Goal: Transaction & Acquisition: Book appointment/travel/reservation

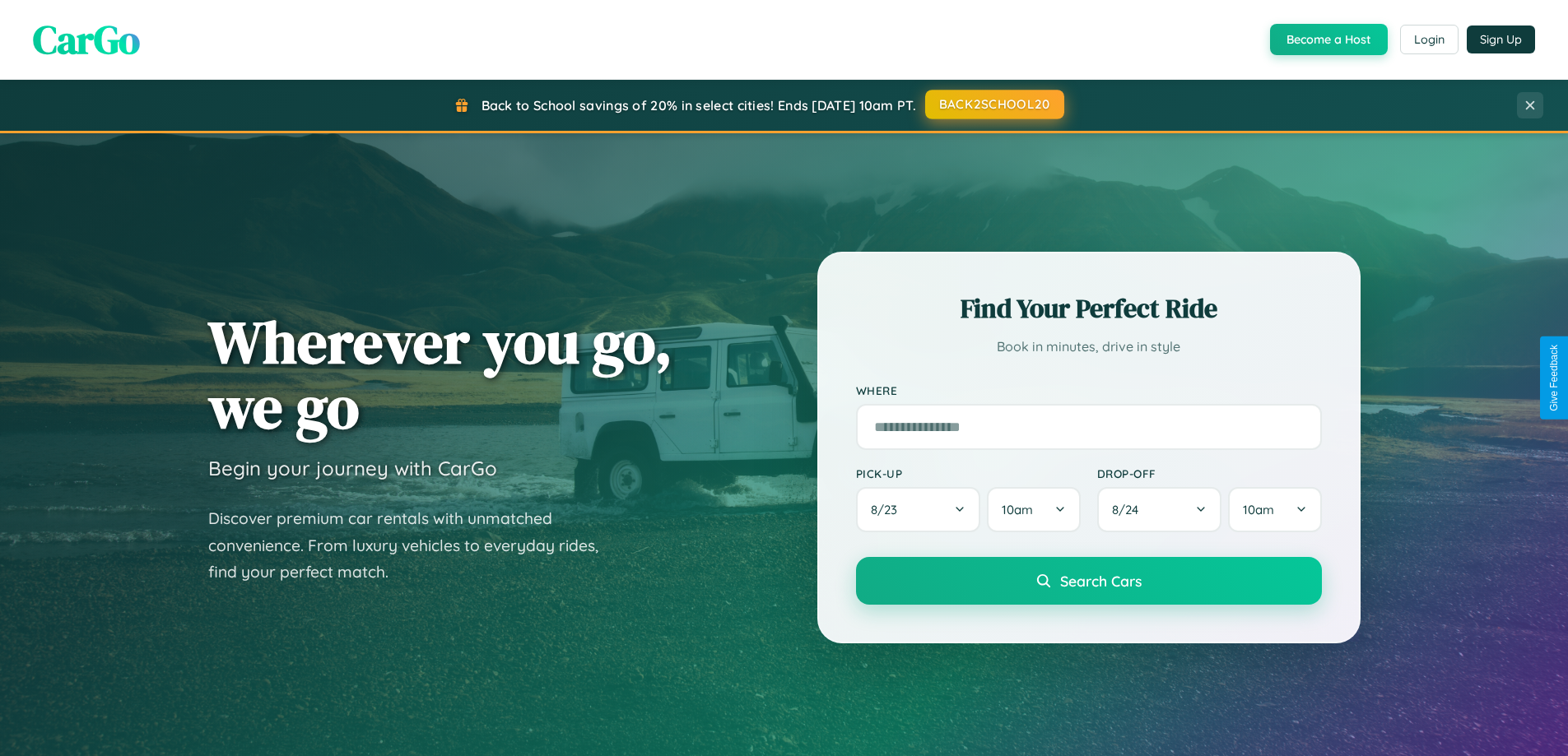
click at [993, 105] on button "BACK2SCHOOL20" at bounding box center [994, 104] width 139 height 30
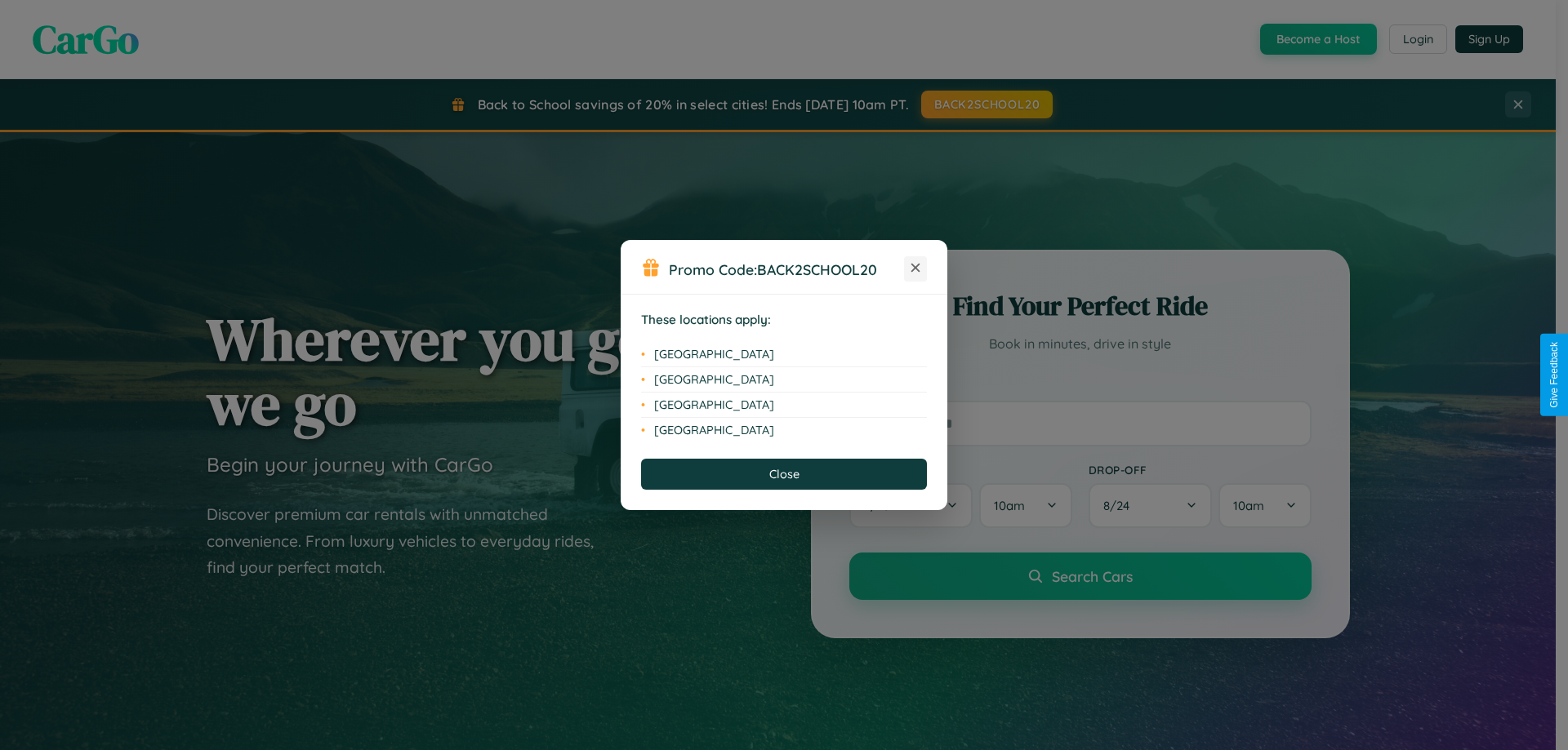
click at [915, 269] on icon at bounding box center [915, 268] width 9 height 9
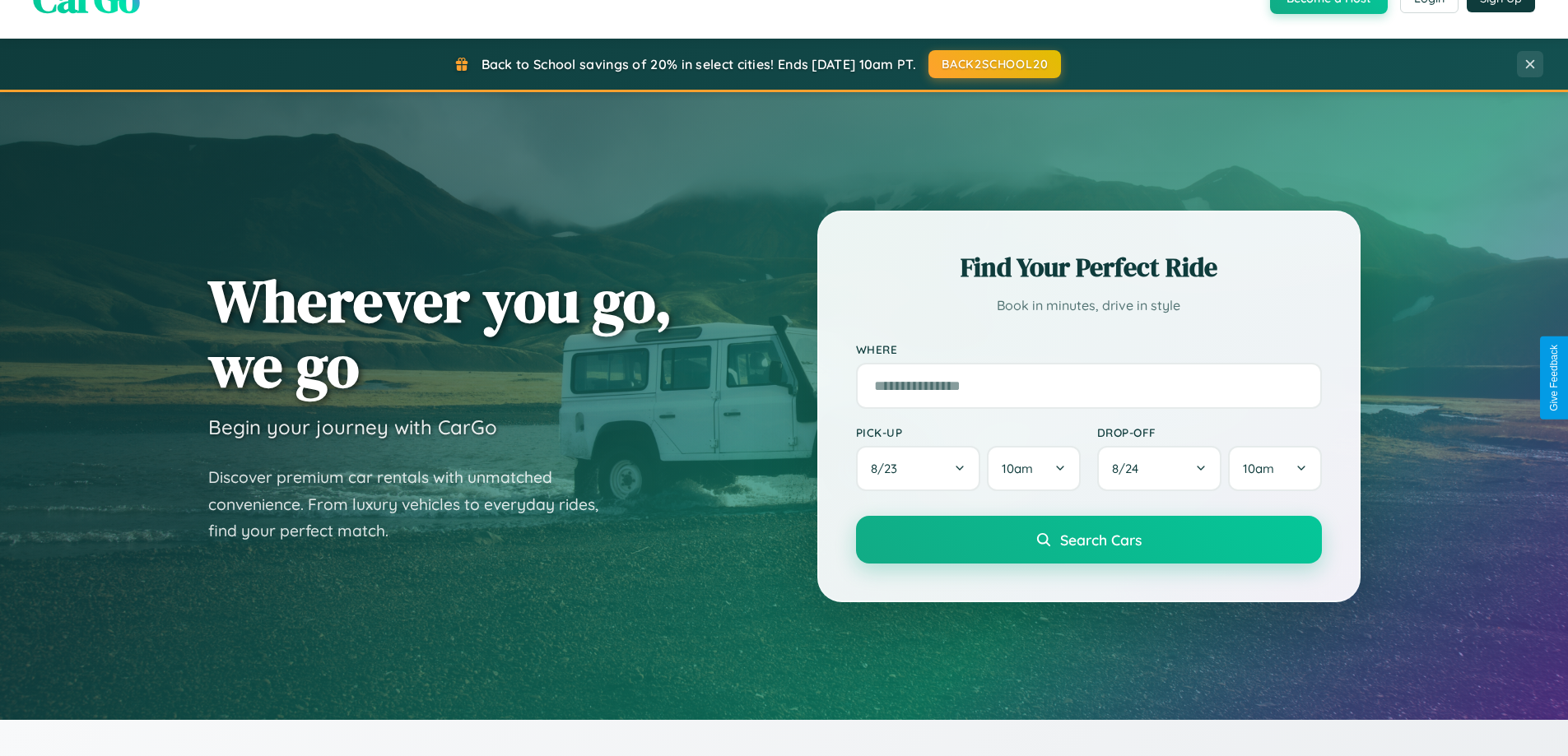
scroll to position [1132, 0]
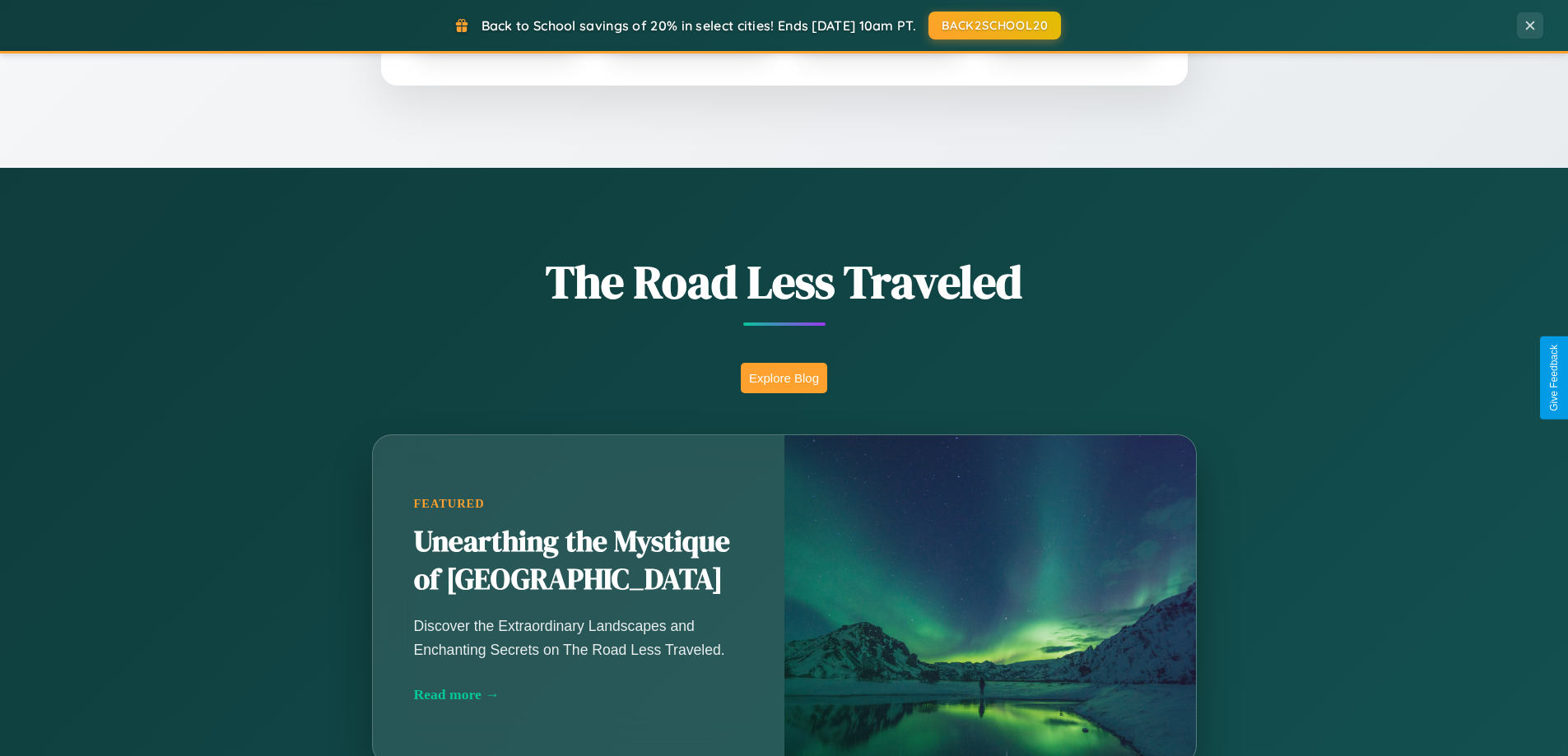
click at [783, 378] on button "Explore Blog" at bounding box center [784, 378] width 87 height 30
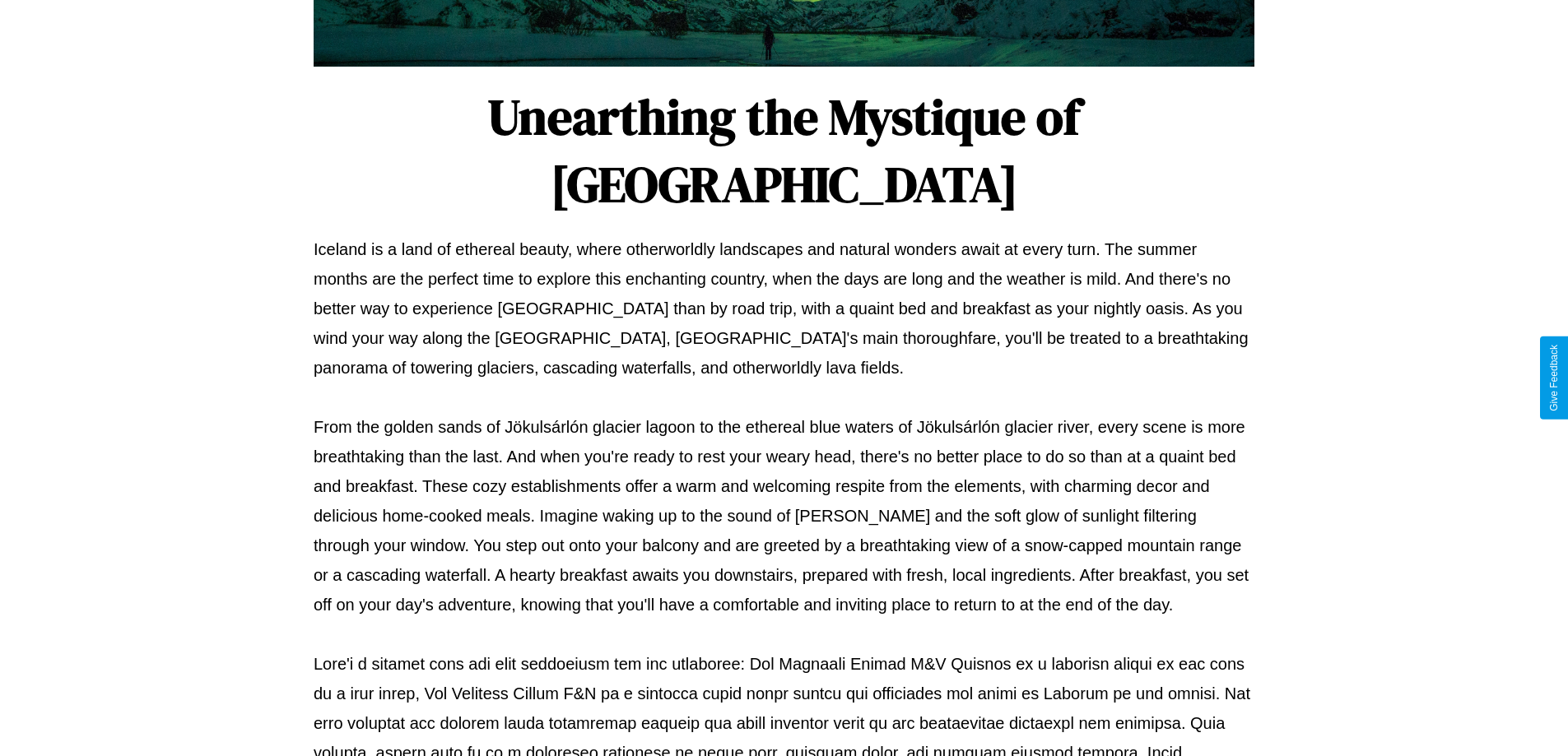
scroll to position [532, 0]
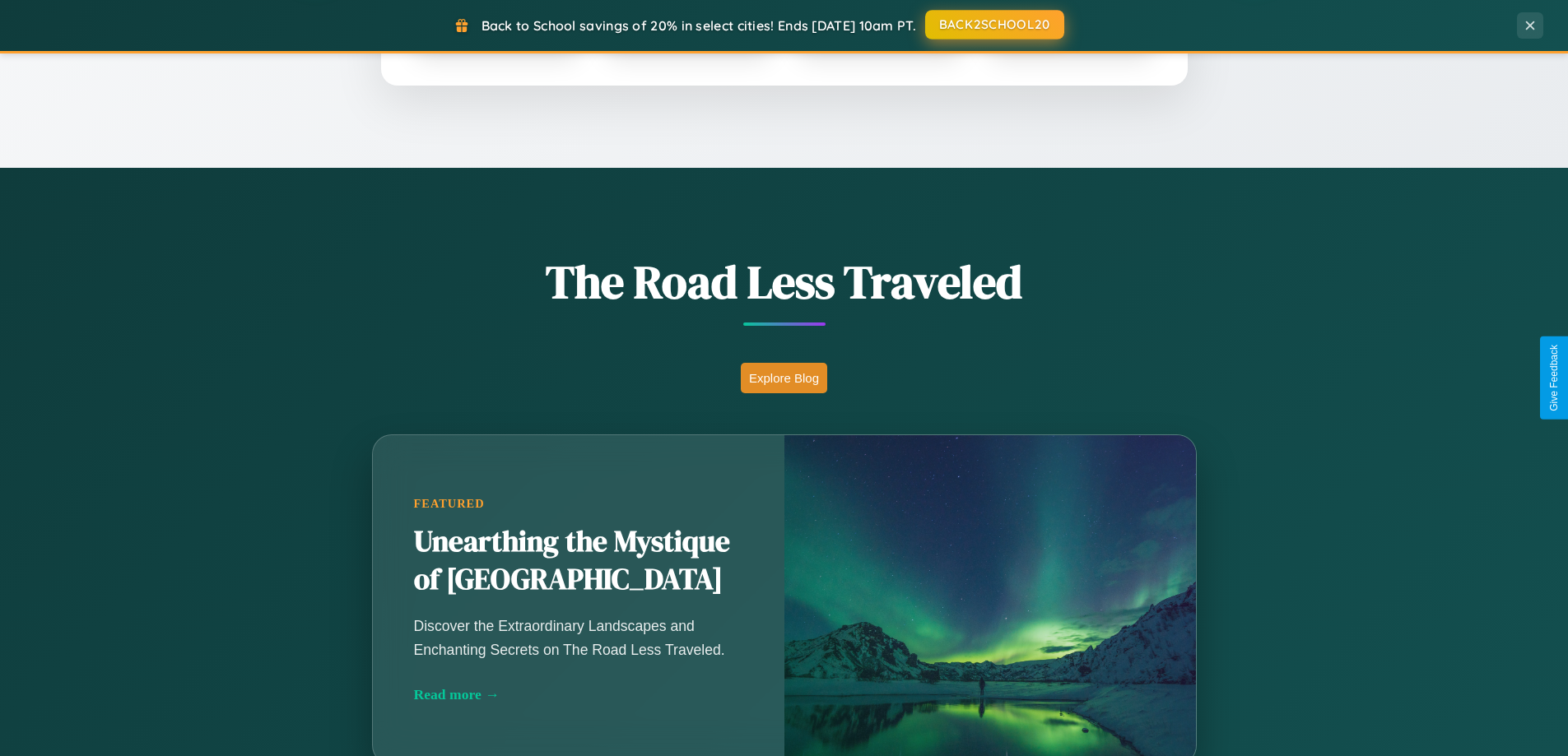
click at [993, 25] on button "BACK2SCHOOL20" at bounding box center [994, 24] width 139 height 30
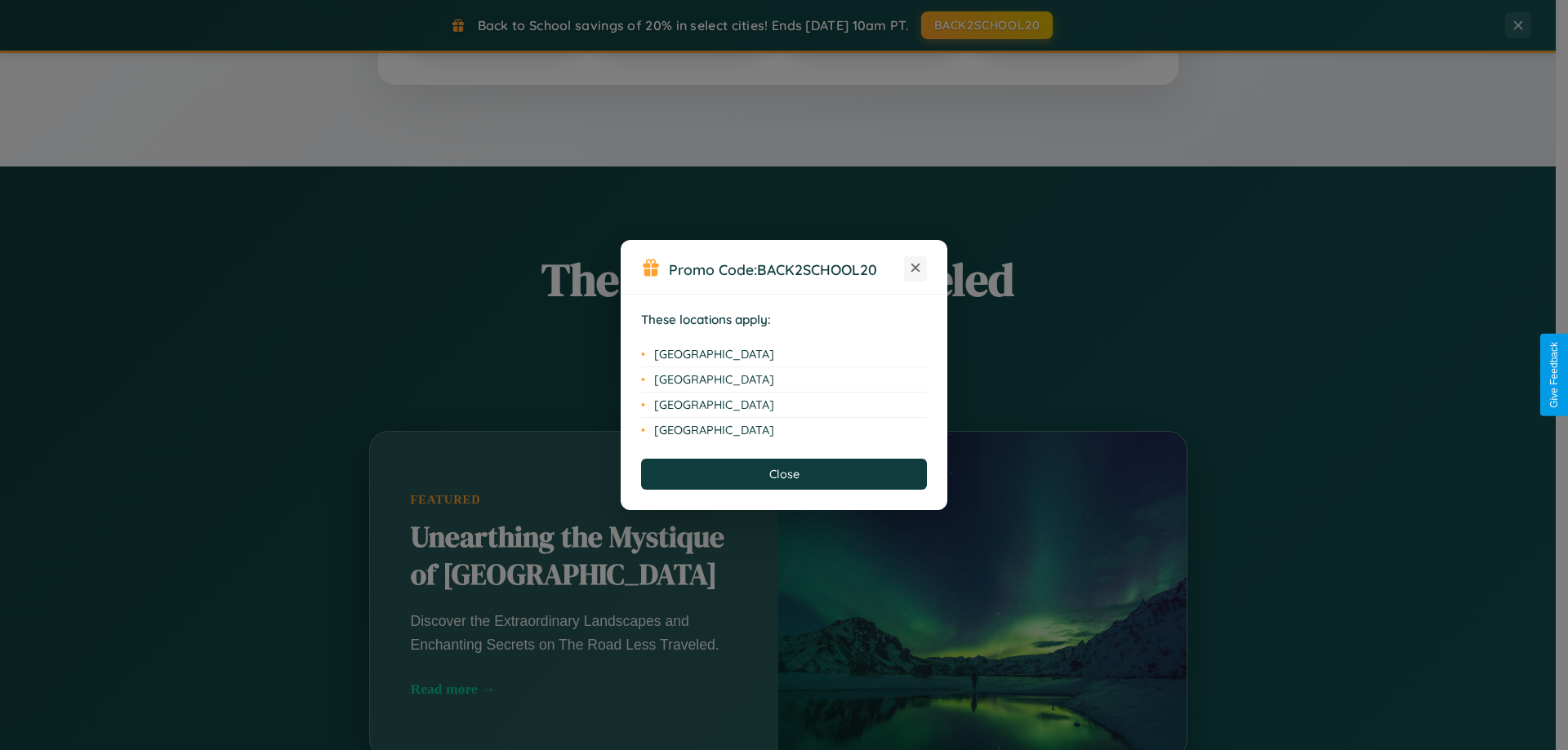
click at [915, 269] on icon at bounding box center [915, 268] width 9 height 9
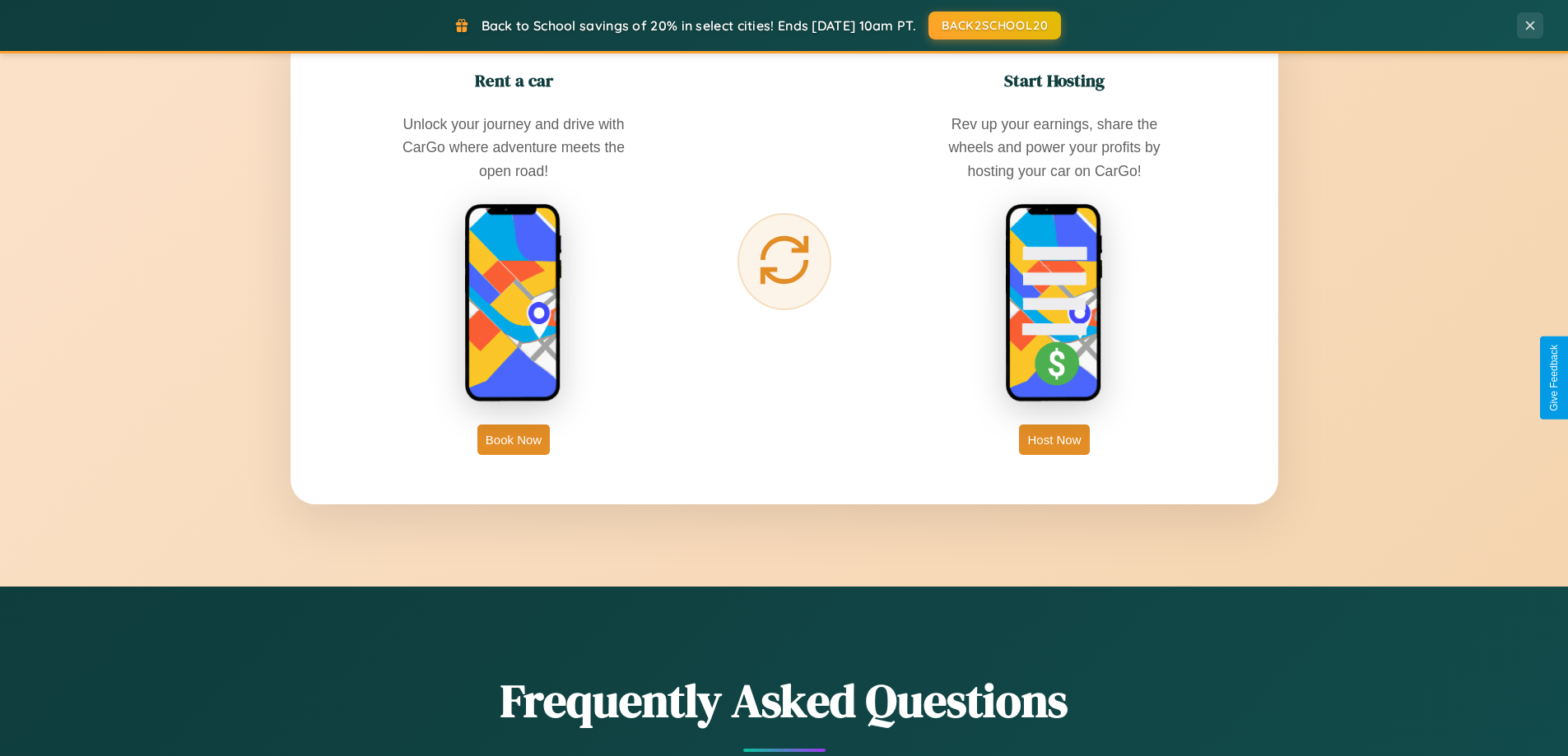
scroll to position [2644, 0]
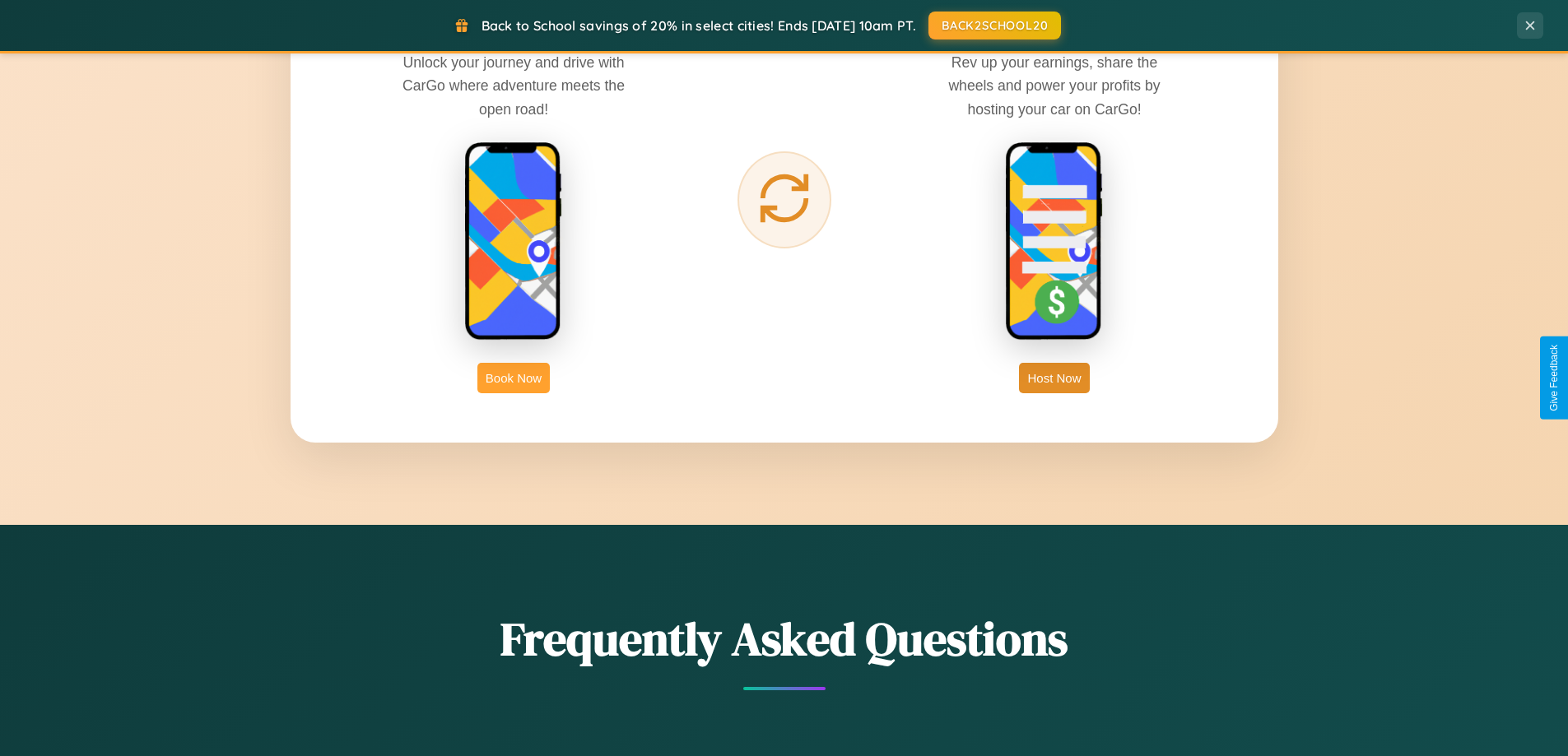
click at [514, 378] on button "Book Now" at bounding box center [513, 378] width 72 height 30
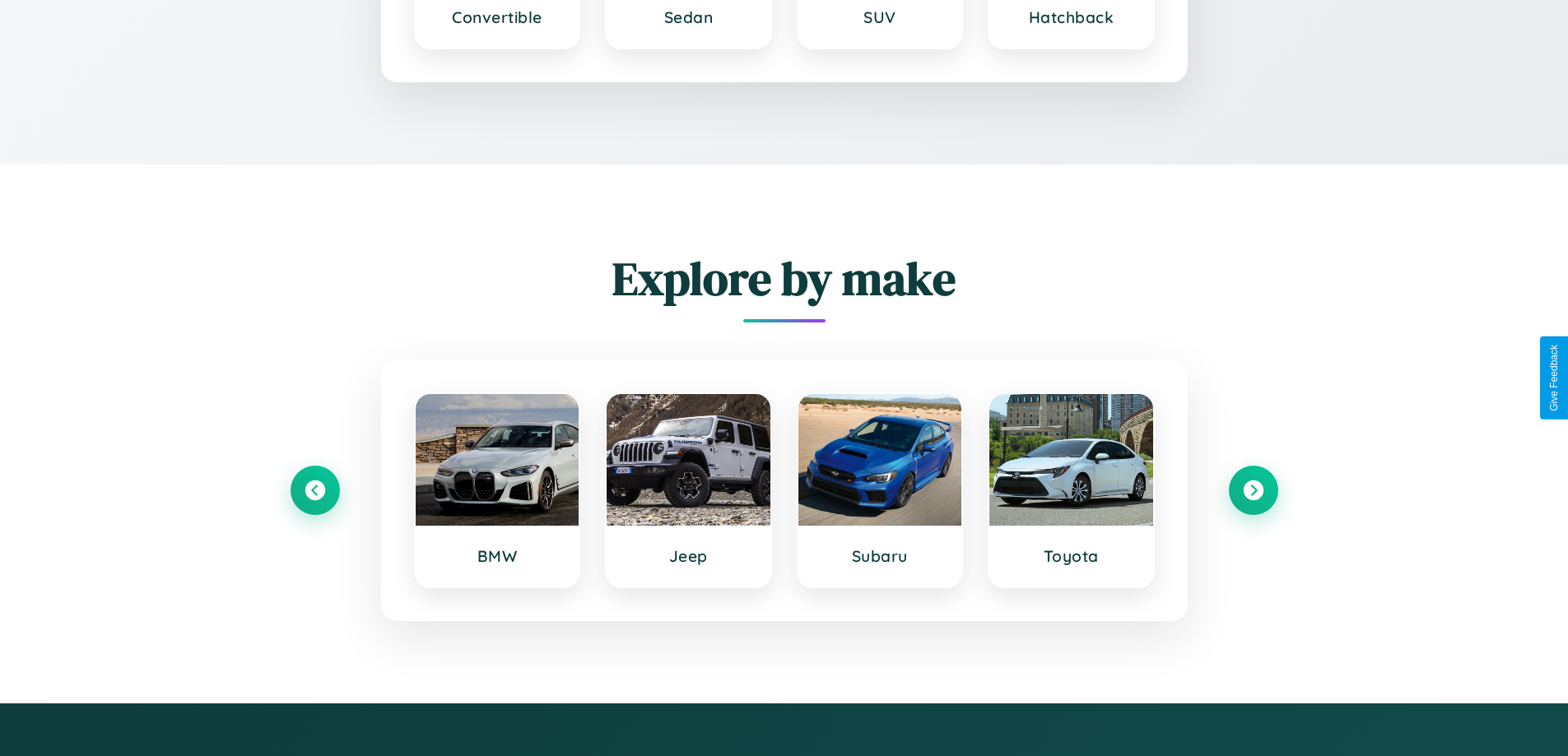
scroll to position [2207, 0]
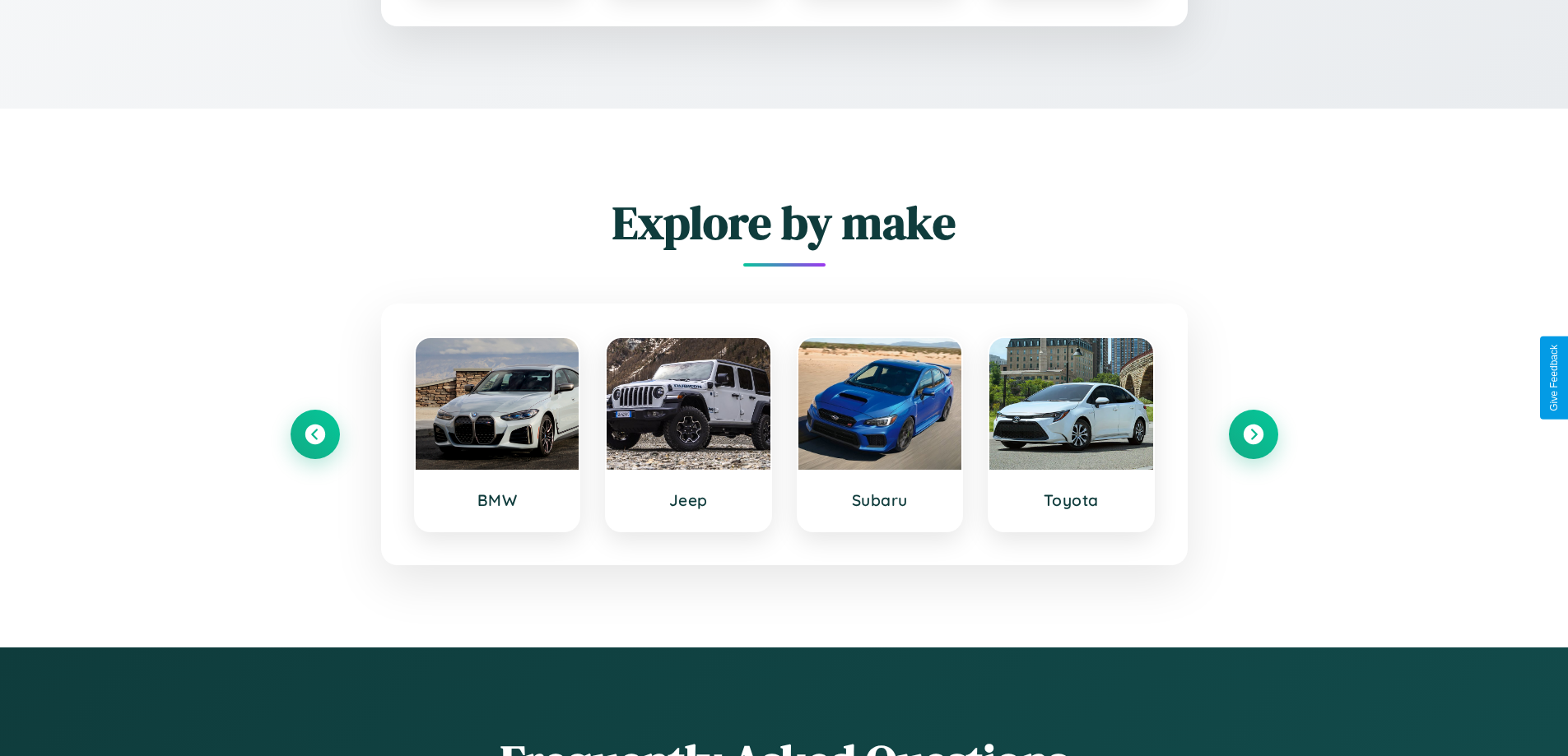
type input "*********"
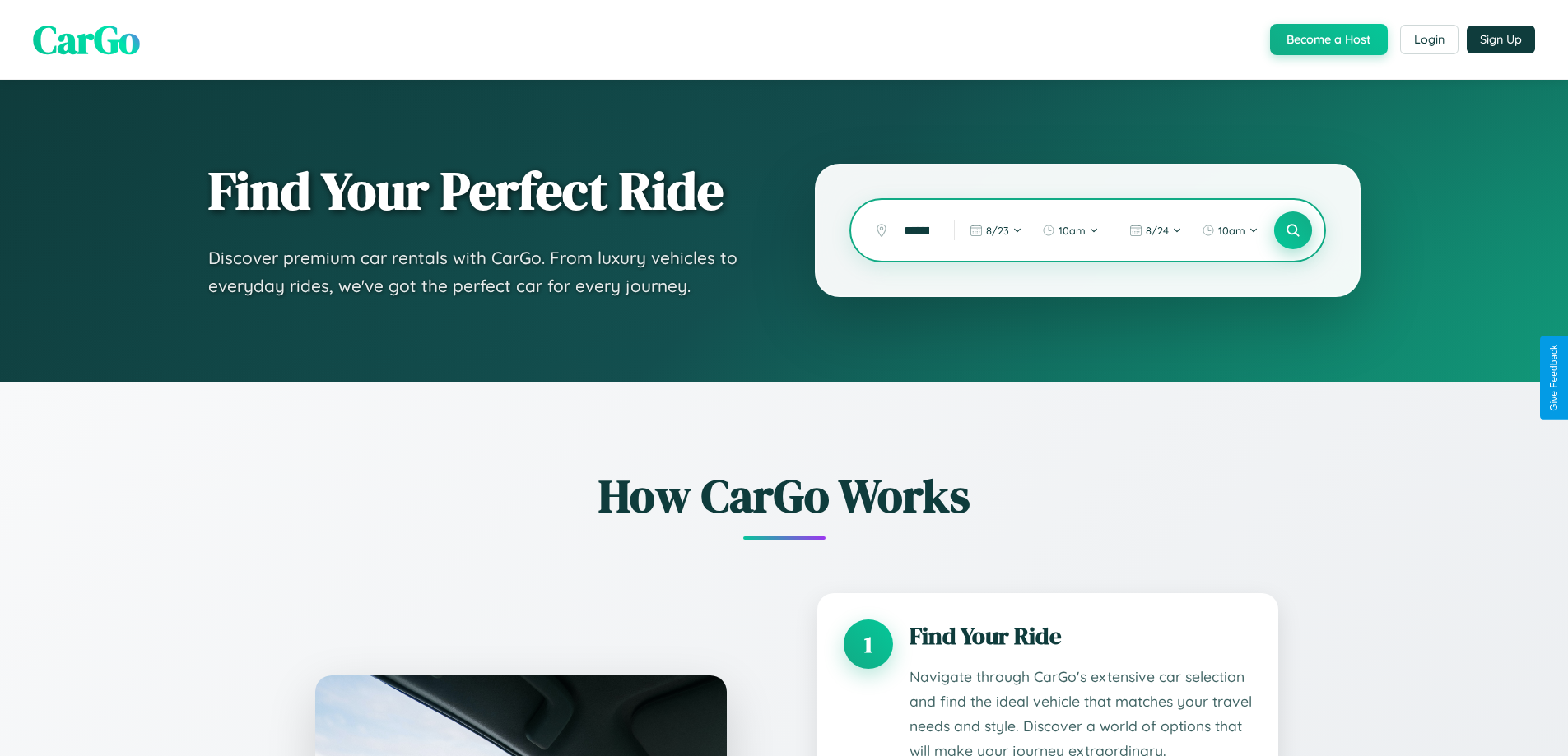
click at [1292, 230] on icon at bounding box center [1291, 230] width 15 height 15
